Goal: Information Seeking & Learning: Learn about a topic

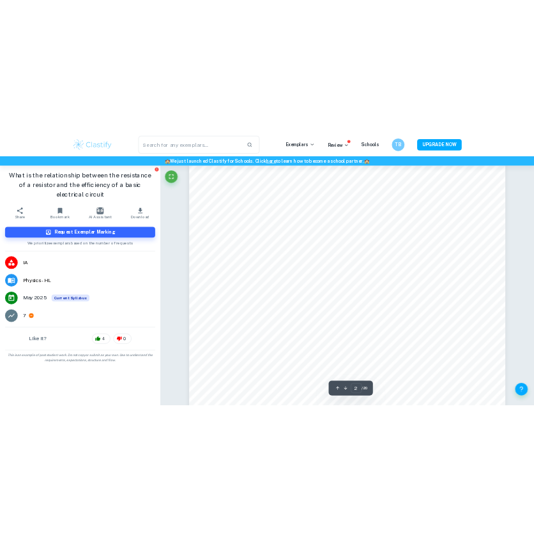
scroll to position [1214, 0]
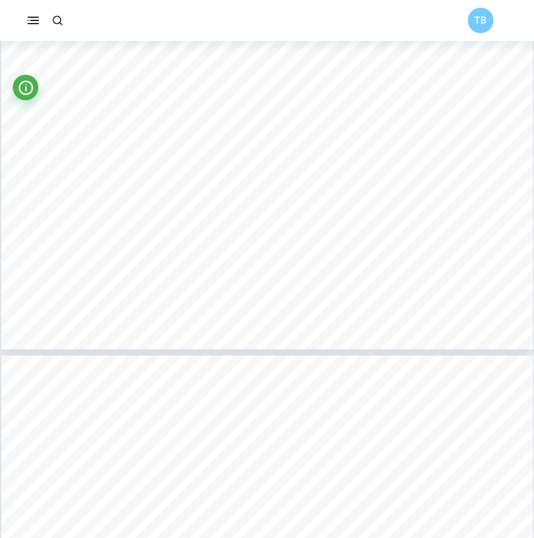
type input "10"
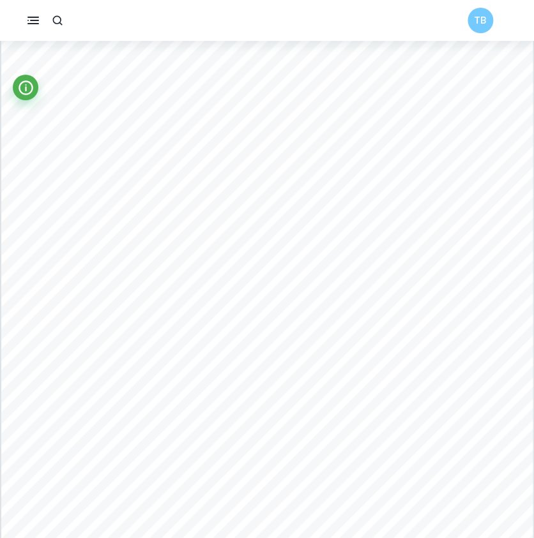
scroll to position [6579, 0]
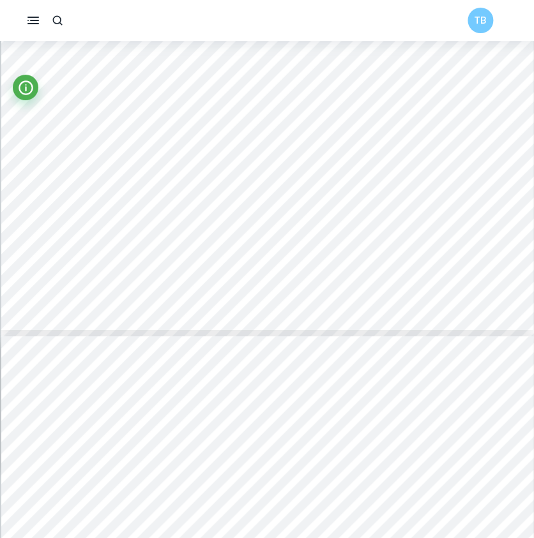
scroll to position [3388, 0]
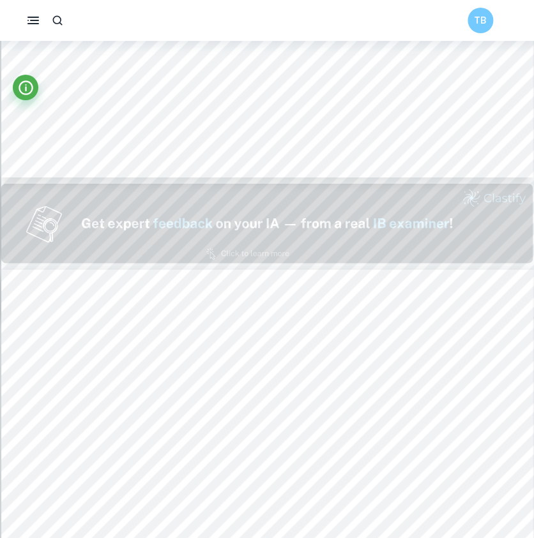
type input "1"
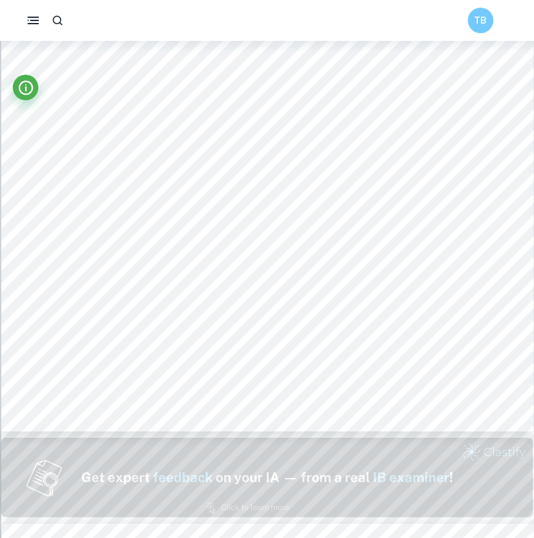
scroll to position [0, 0]
